Goal: Task Accomplishment & Management: Manage account settings

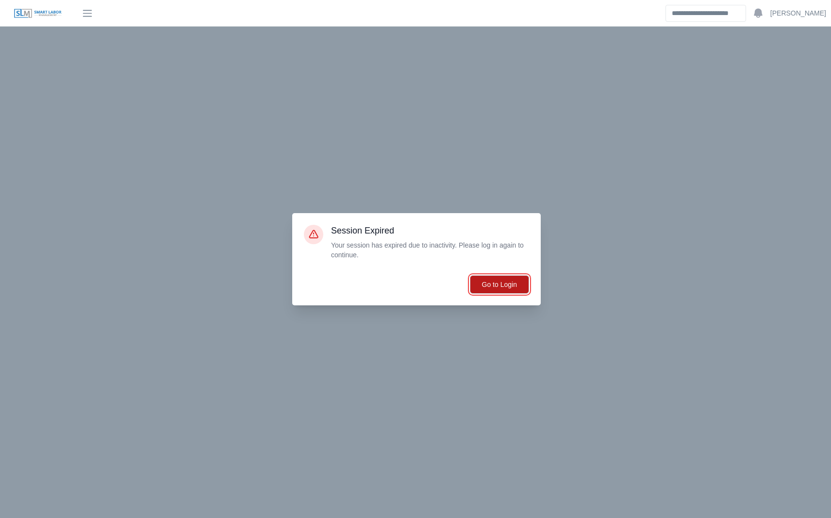
click at [495, 289] on button "Go to Login" at bounding box center [499, 284] width 59 height 18
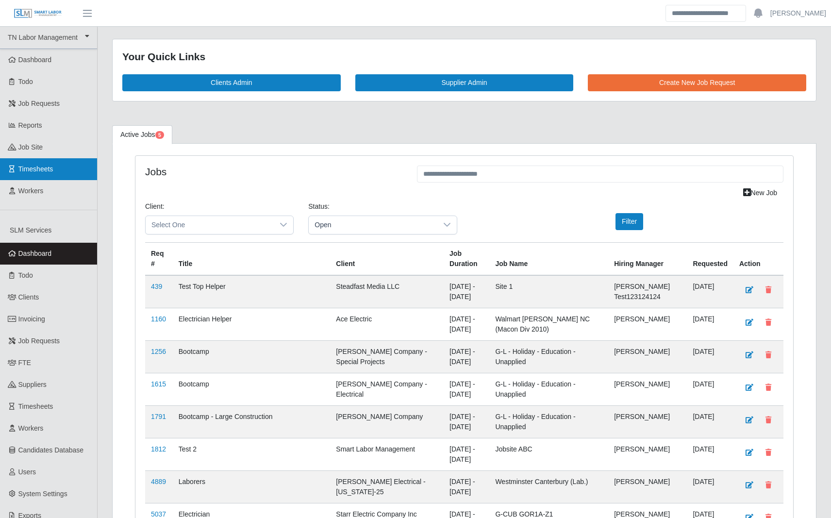
click at [53, 169] on span "Timesheets" at bounding box center [35, 169] width 35 height 8
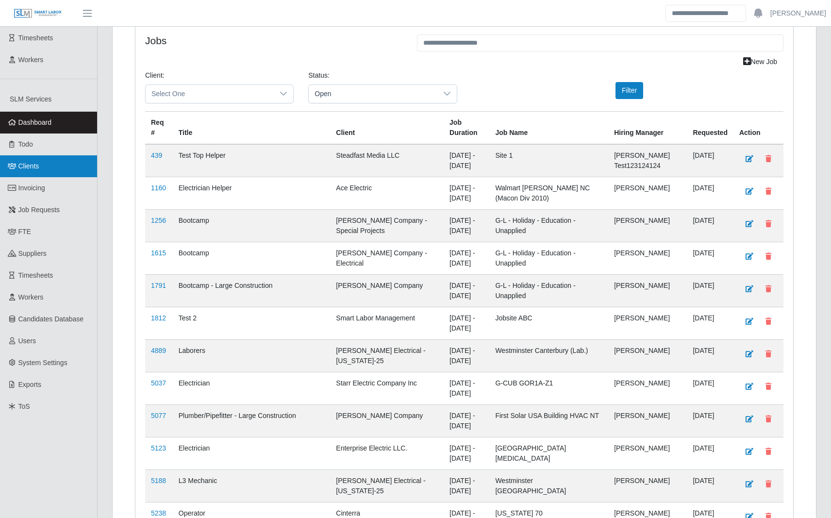
scroll to position [316, 0]
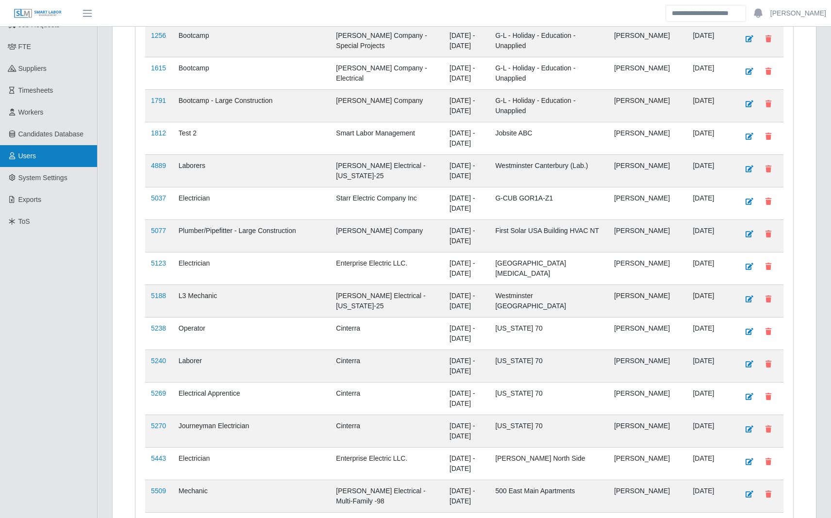
click at [58, 164] on link "Users" at bounding box center [48, 156] width 97 height 22
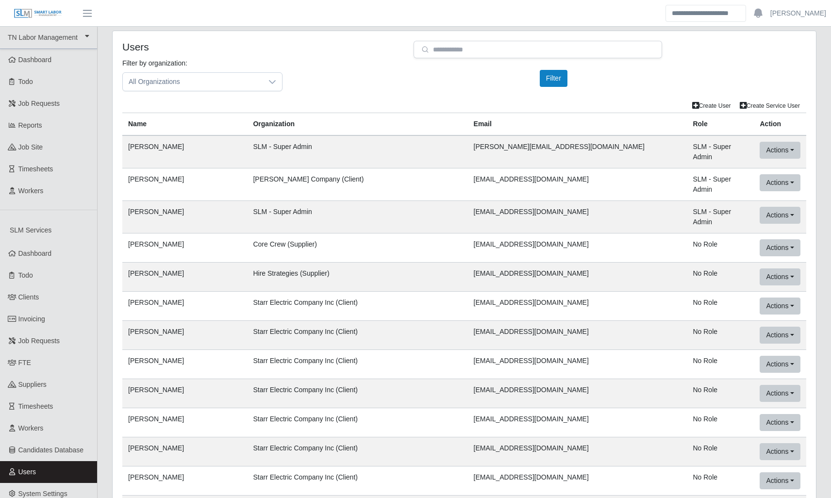
scroll to position [393, 0]
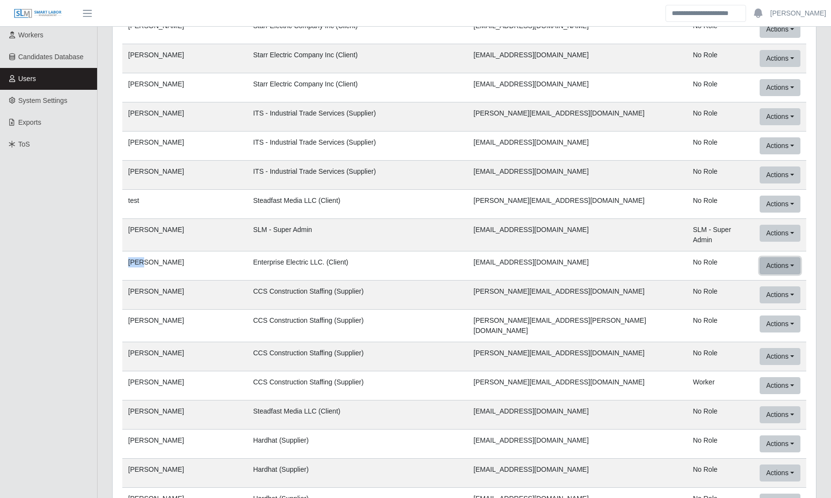
click at [781, 257] on button "Actions" at bounding box center [780, 265] width 40 height 17
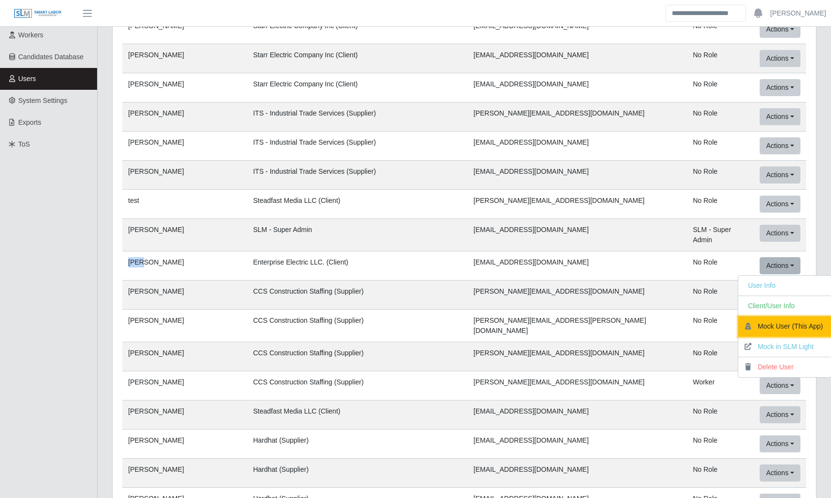
click at [765, 317] on button "Mock User (This App)" at bounding box center [786, 327] width 95 height 20
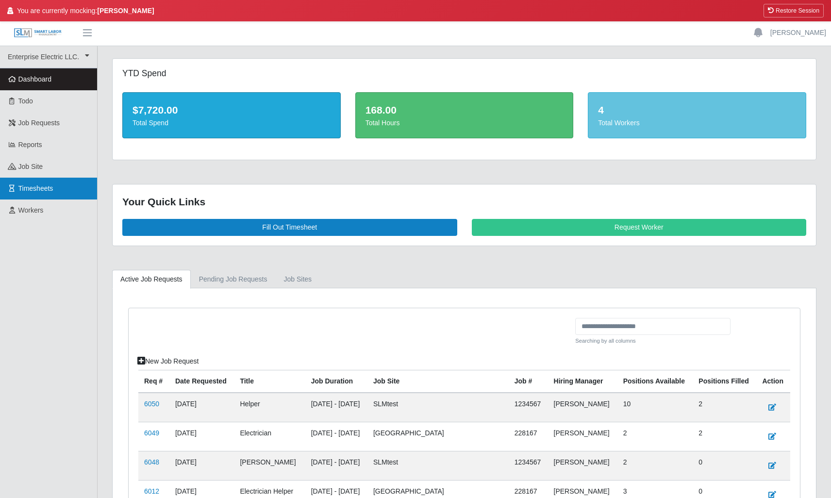
click at [69, 191] on link "Timesheets" at bounding box center [48, 189] width 97 height 22
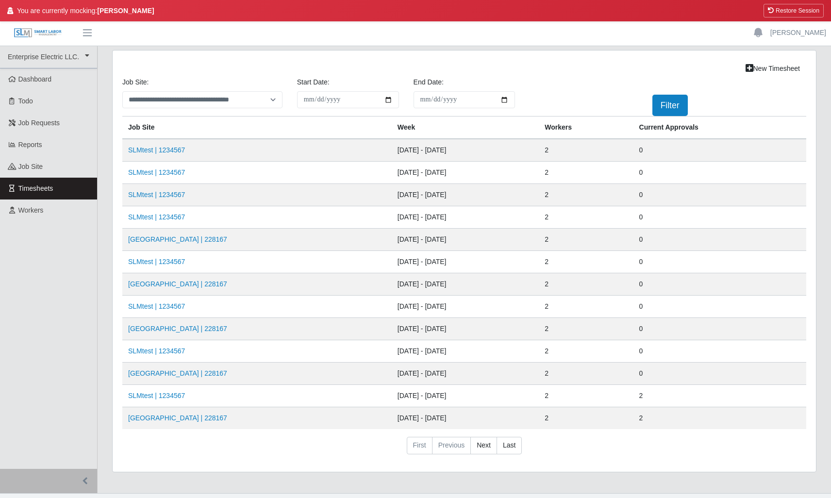
click at [50, 194] on link "Timesheets" at bounding box center [48, 189] width 97 height 22
click at [166, 150] on link "SLMtest | 1234567" at bounding box center [156, 150] width 57 height 8
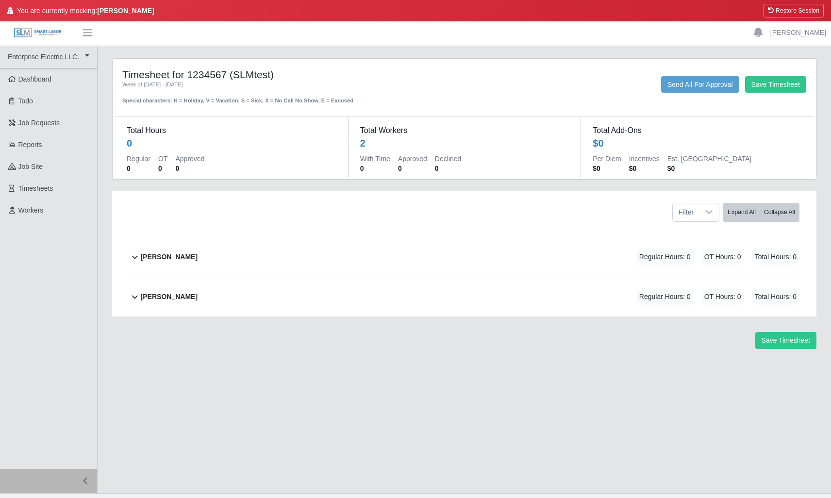
click at [141, 259] on b "[PERSON_NAME]" at bounding box center [169, 257] width 57 height 10
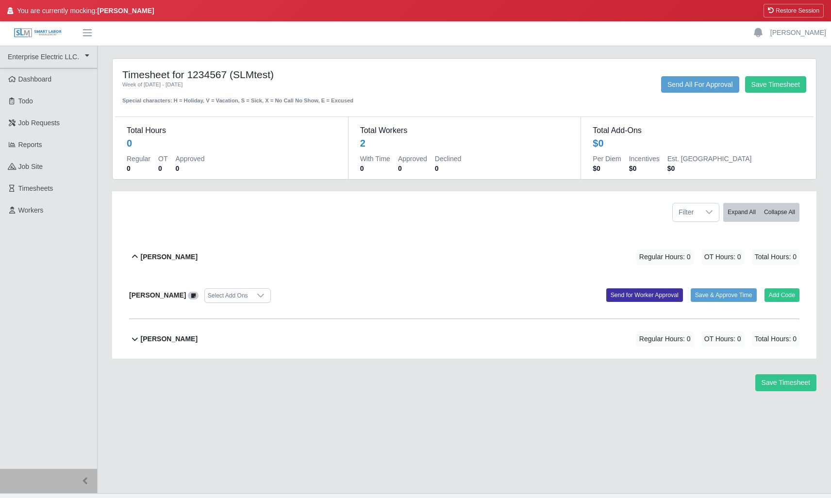
click at [141, 259] on b "[PERSON_NAME]" at bounding box center [169, 257] width 57 height 10
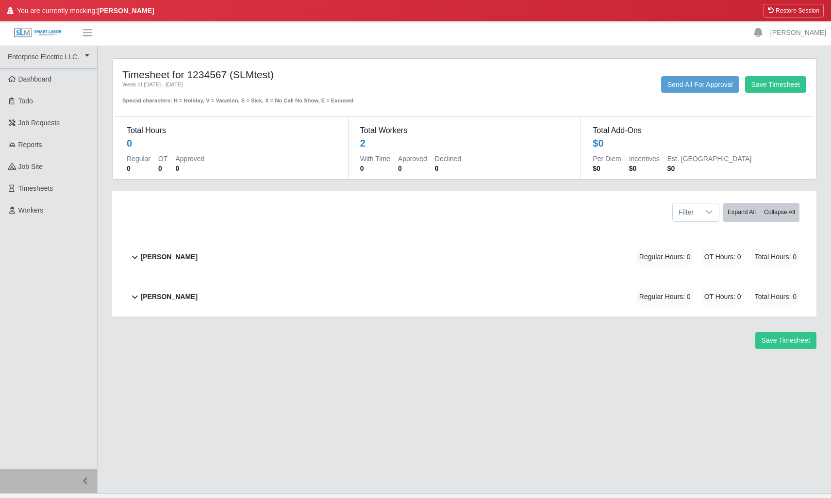
click at [167, 256] on b "Aaron Perez" at bounding box center [169, 257] width 57 height 10
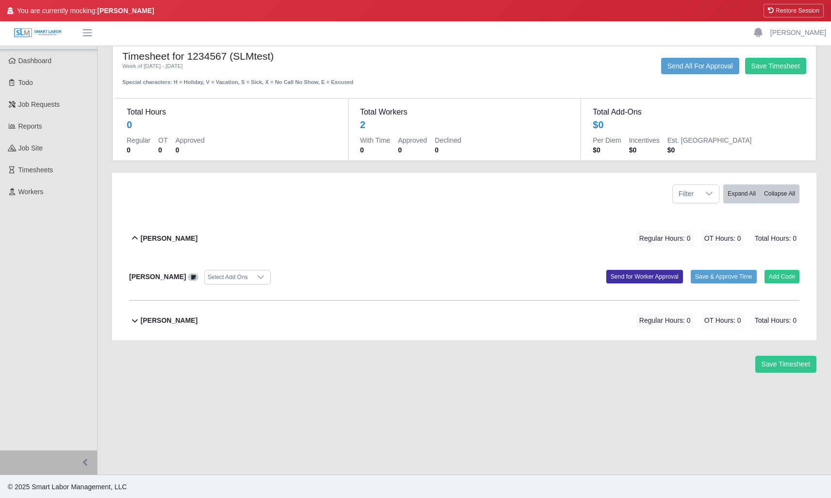
scroll to position [19, 0]
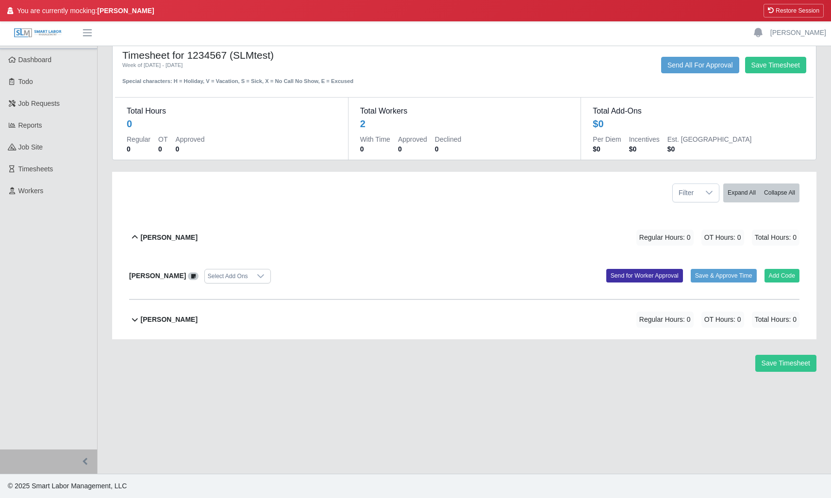
click at [163, 317] on b "Baron Deadwyler" at bounding box center [169, 320] width 57 height 10
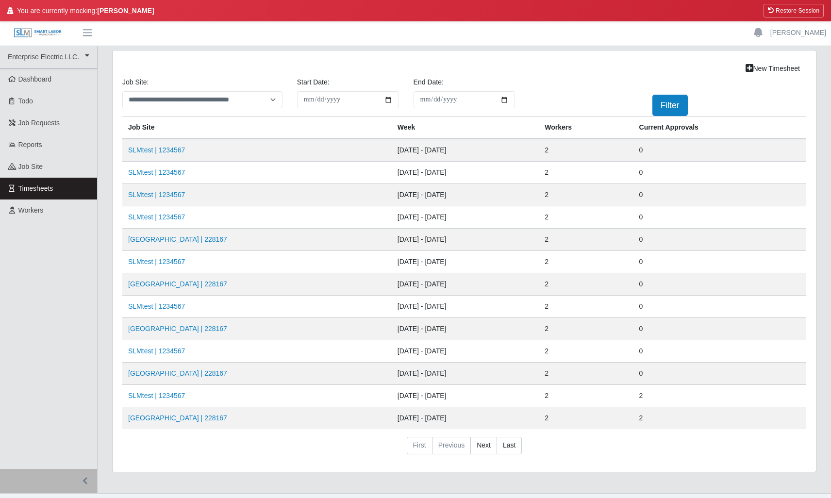
scroll to position [19, 0]
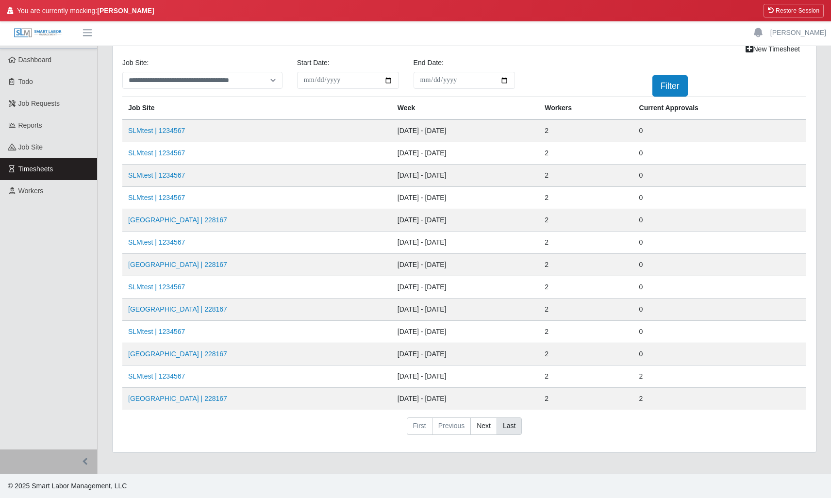
click at [501, 430] on link "Last" at bounding box center [509, 426] width 25 height 17
click at [482, 427] on link "Next" at bounding box center [484, 426] width 27 height 17
click at [488, 430] on link "Next" at bounding box center [484, 426] width 27 height 17
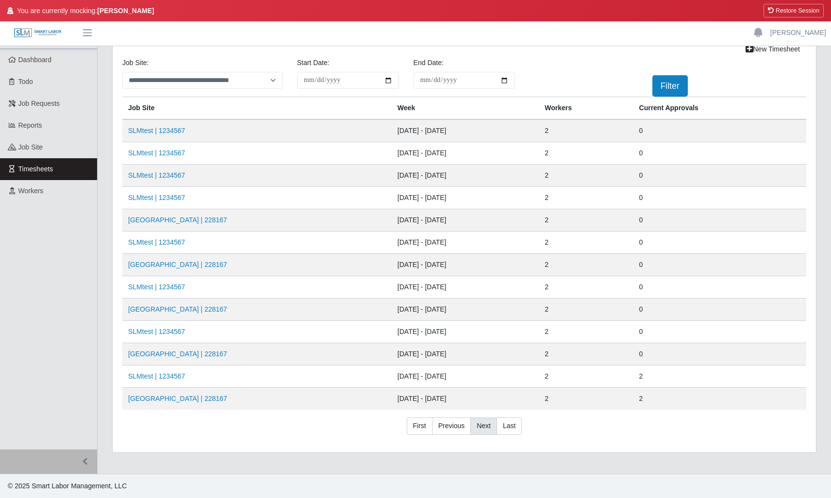
click at [488, 430] on link "Next" at bounding box center [484, 426] width 27 height 17
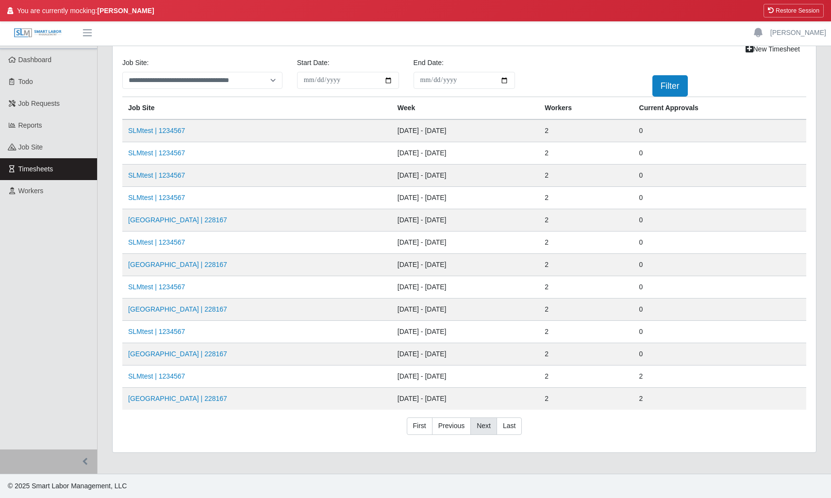
click at [488, 430] on link "Next" at bounding box center [484, 426] width 27 height 17
click at [175, 399] on link "TriStar Summit Medical Center | 228167" at bounding box center [177, 399] width 99 height 8
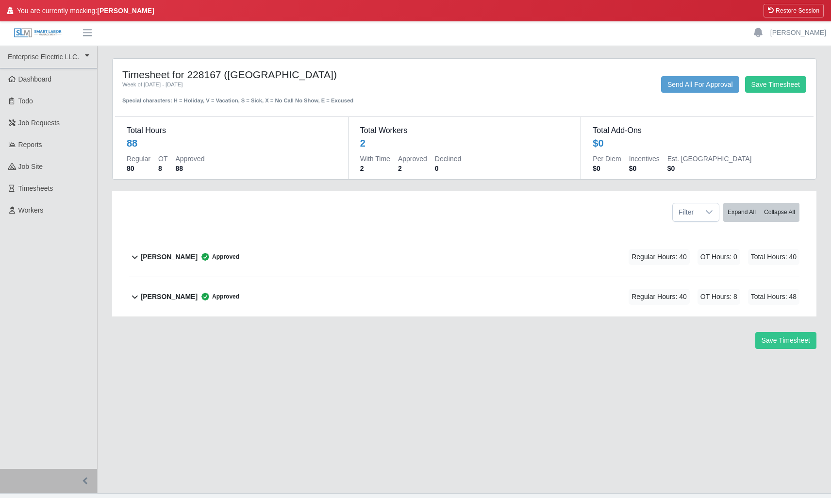
click at [141, 257] on b "[PERSON_NAME]" at bounding box center [169, 257] width 57 height 10
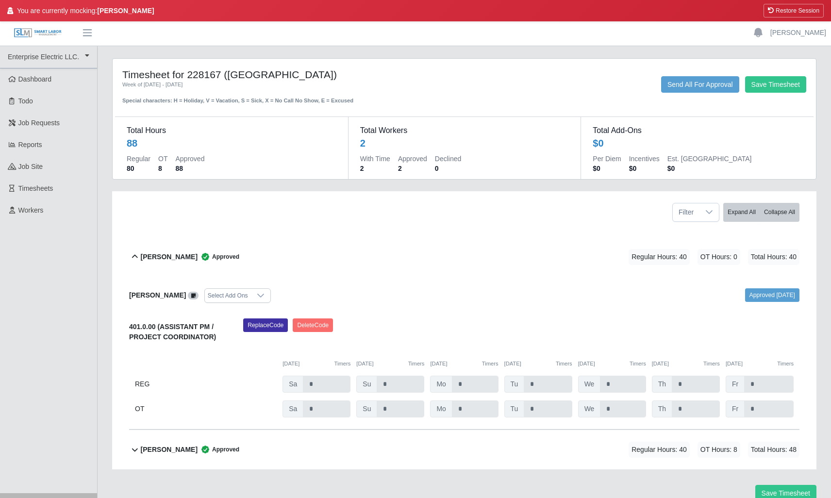
click at [153, 295] on b "[PERSON_NAME]" at bounding box center [157, 295] width 57 height 8
click at [167, 268] on div "[PERSON_NAME] Approved Regular Hours: 40 OT Hours: 0 Total Hours: 40" at bounding box center [470, 256] width 659 height 39
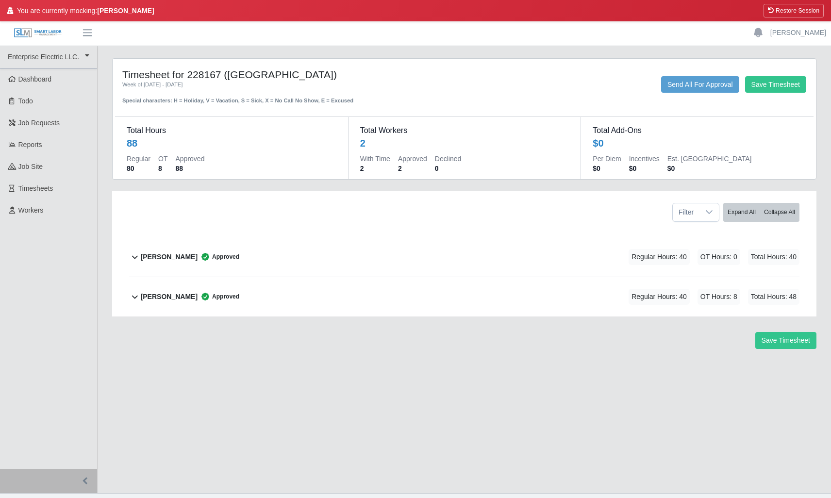
drag, startPoint x: 613, startPoint y: 258, endPoint x: 801, endPoint y: 255, distance: 188.0
click at [801, 255] on div "[PERSON_NAME] Approved Regular Hours: 40 OT Hours: 0 Total Hours: 40 [PERSON_NA…" at bounding box center [464, 276] width 685 height 79
click at [789, 257] on span "Total Hours: 40" at bounding box center [773, 257] width 51 height 16
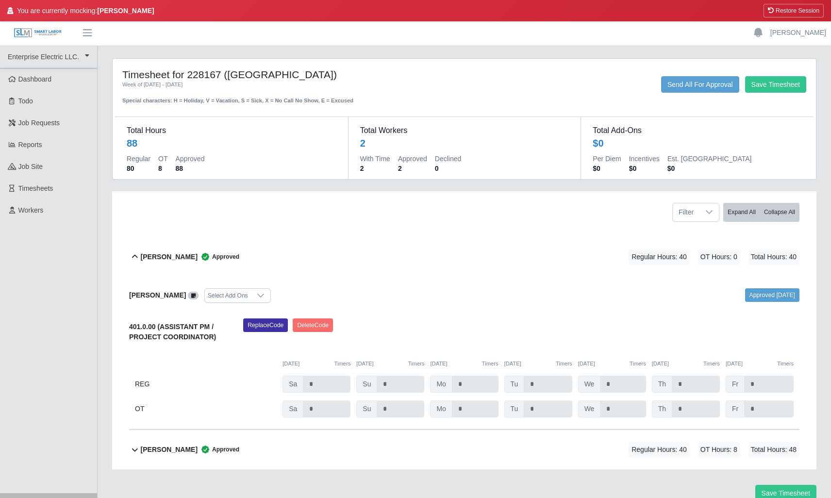
drag, startPoint x: 797, startPoint y: 257, endPoint x: 675, endPoint y: 248, distance: 122.8
click at [675, 248] on div "[PERSON_NAME] Approved Regular Hours: 40 OT Hours: 0 Total Hours: 40" at bounding box center [470, 256] width 659 height 39
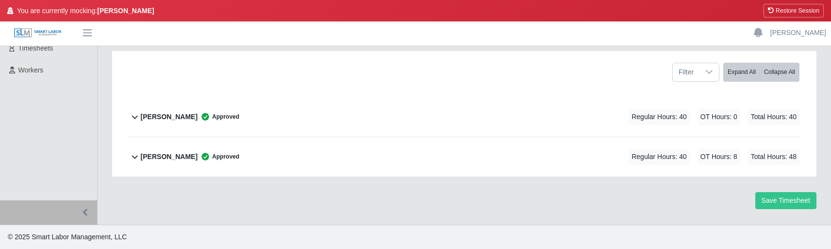
scroll to position [129, 0]
